Goal: Task Accomplishment & Management: Manage account settings

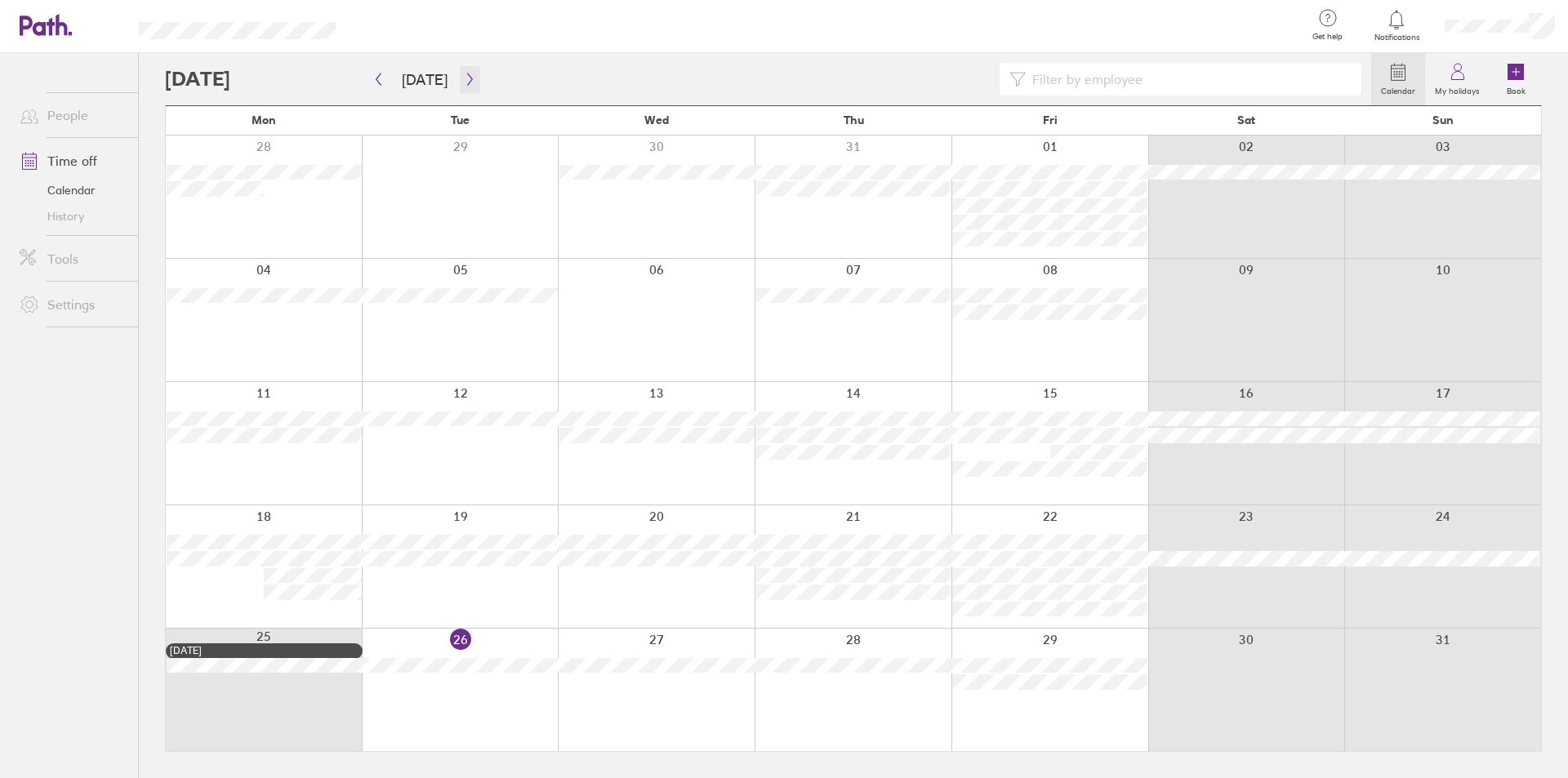
click at [468, 80] on icon "button" at bounding box center [470, 79] width 12 height 13
